Goal: Task Accomplishment & Management: Use online tool/utility

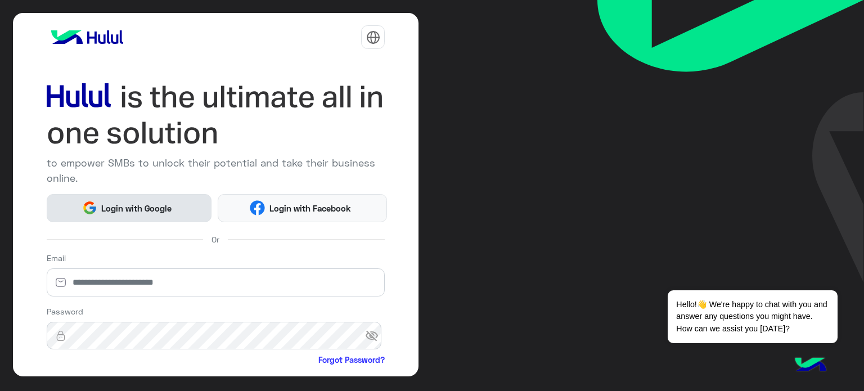
click at [155, 202] on span "Login with Google" at bounding box center [136, 208] width 79 height 13
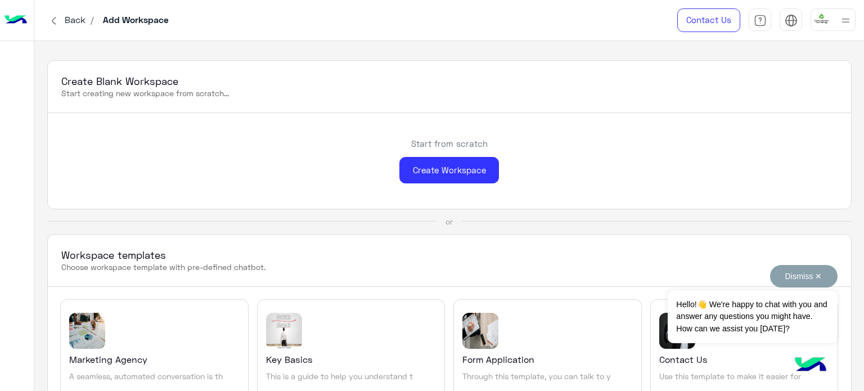
click at [806, 279] on button "Dismiss ✕" at bounding box center [803, 276] width 67 height 22
